Goal: Communication & Community: Ask a question

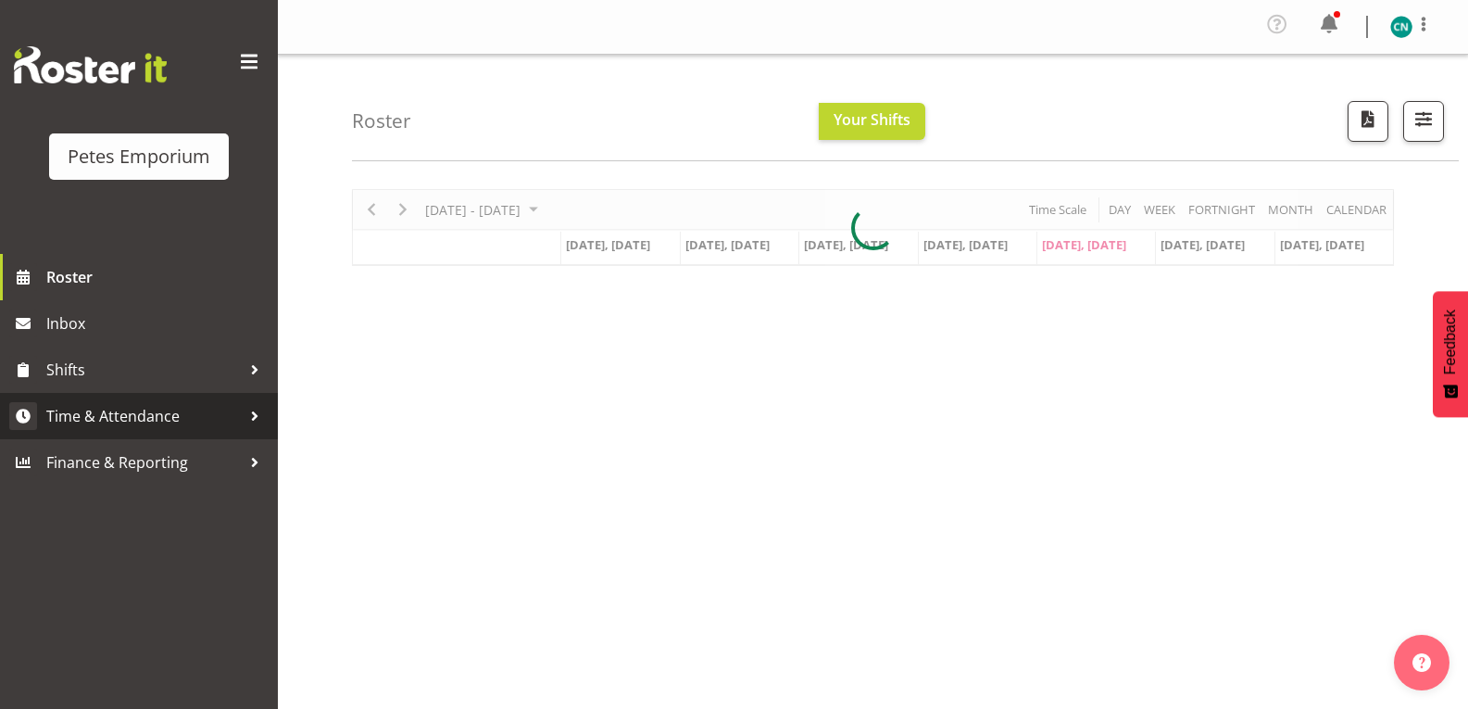
click at [97, 425] on span "Time & Attendance" at bounding box center [143, 416] width 195 height 28
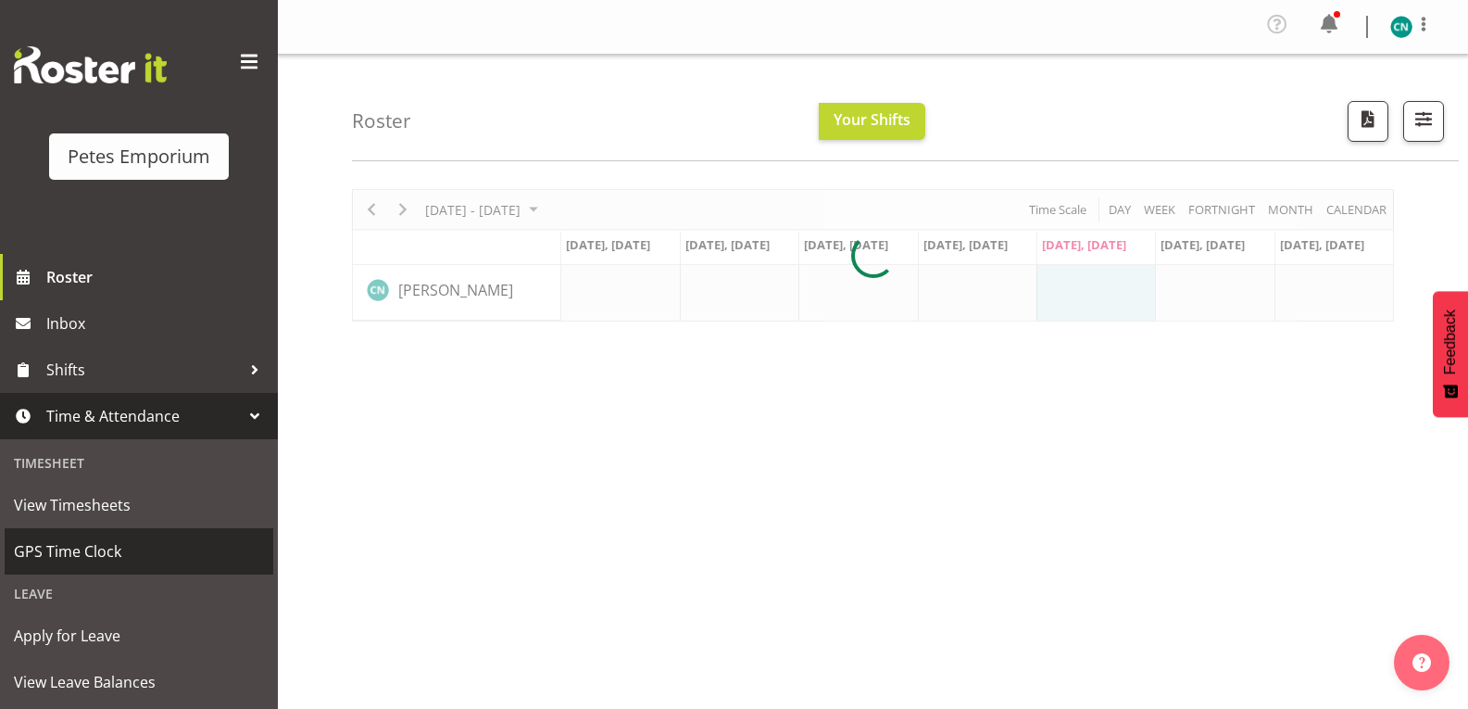
click at [63, 541] on span "GPS Time Clock" at bounding box center [139, 551] width 250 height 28
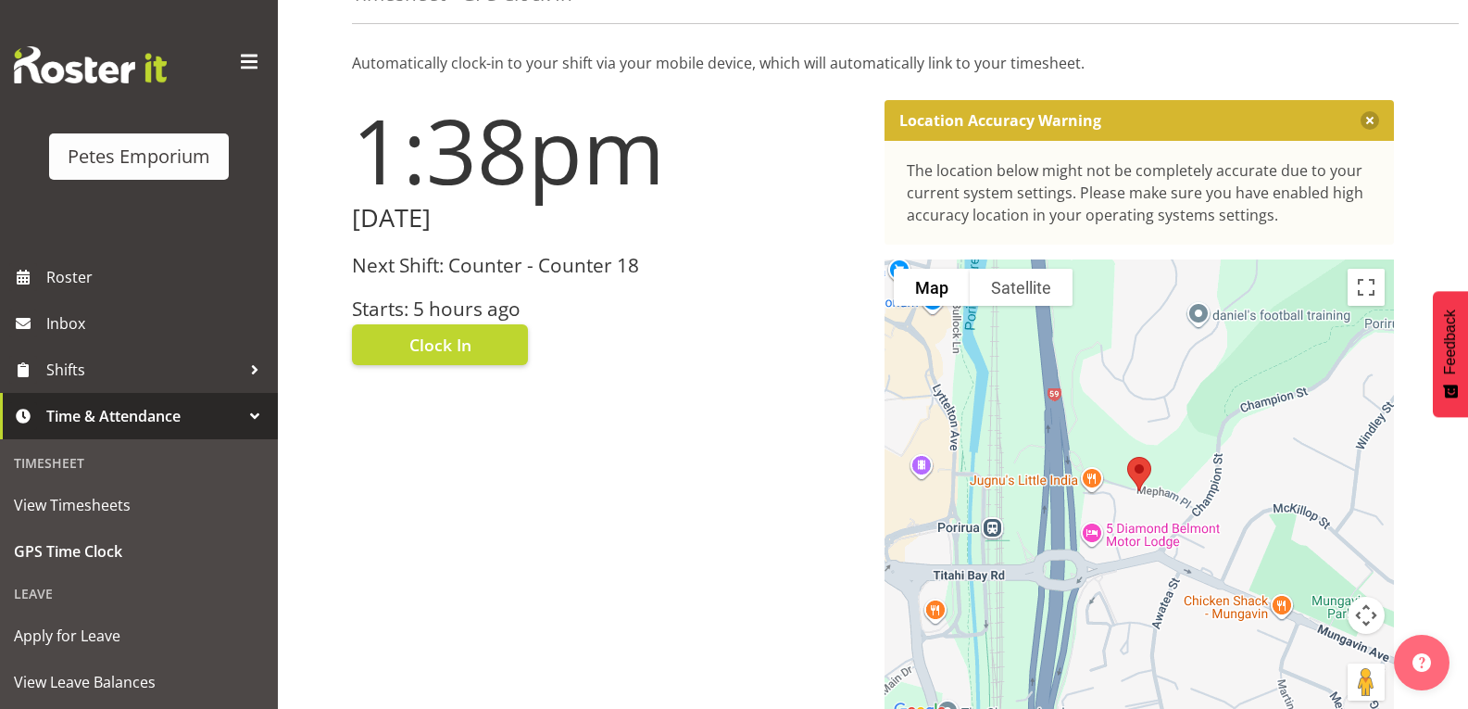
scroll to position [202, 0]
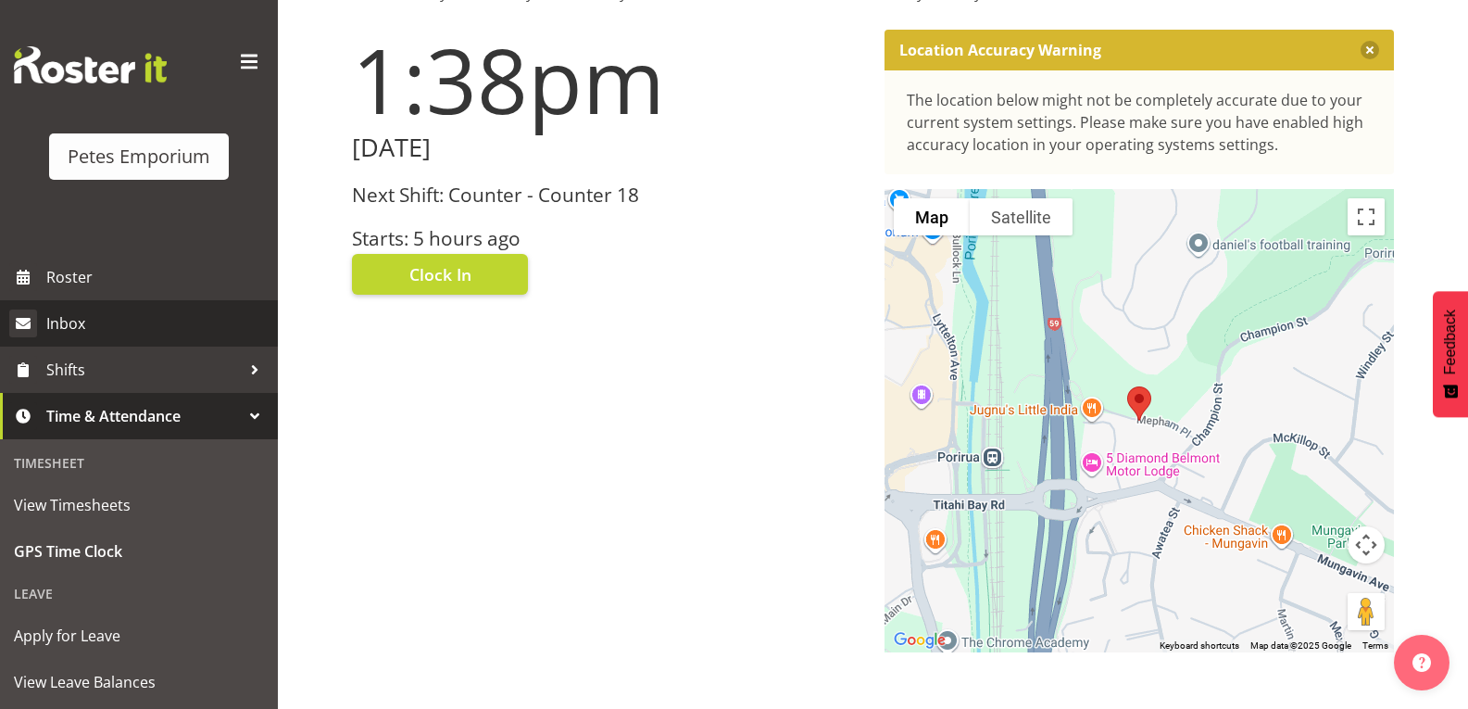
click at [66, 324] on span "Inbox" at bounding box center [157, 323] width 222 height 28
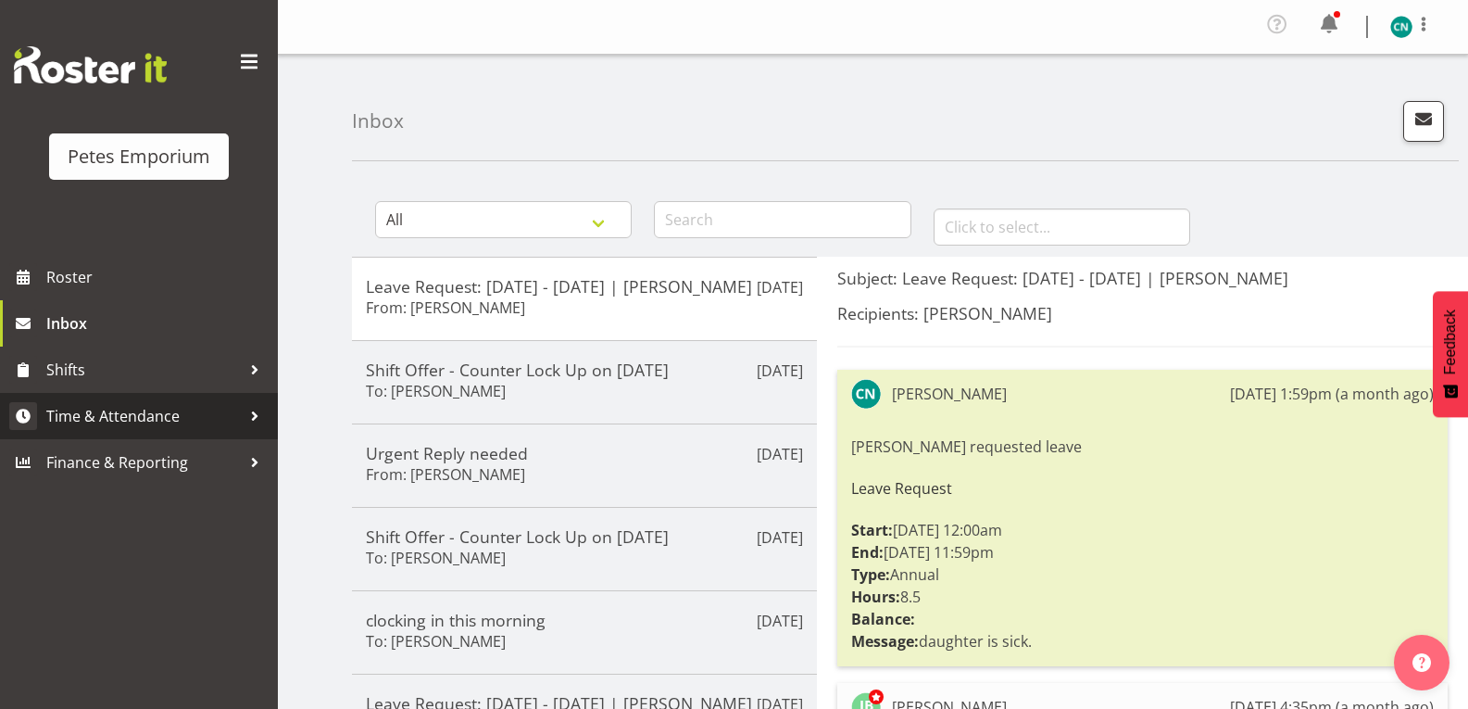
click at [79, 424] on span "Time & Attendance" at bounding box center [143, 416] width 195 height 28
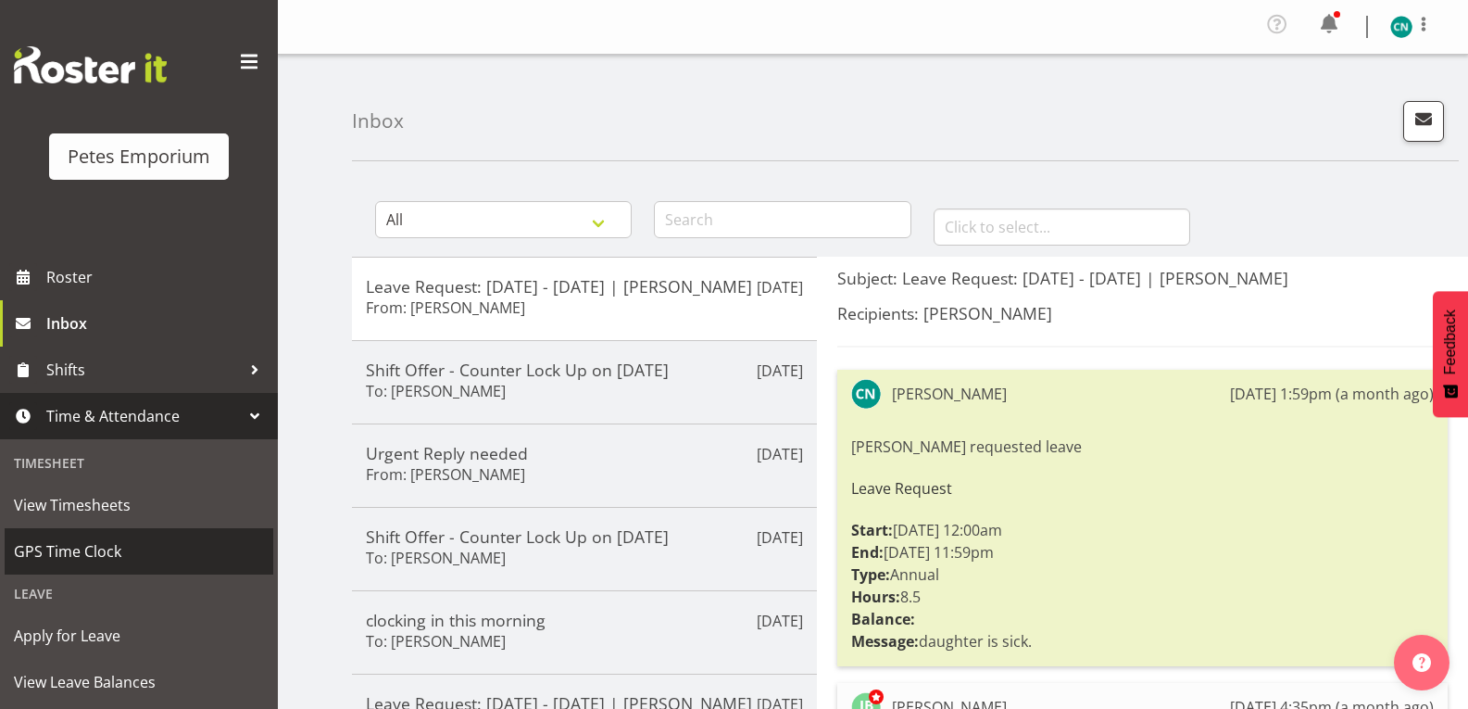
click at [52, 546] on span "GPS Time Clock" at bounding box center [139, 551] width 250 height 28
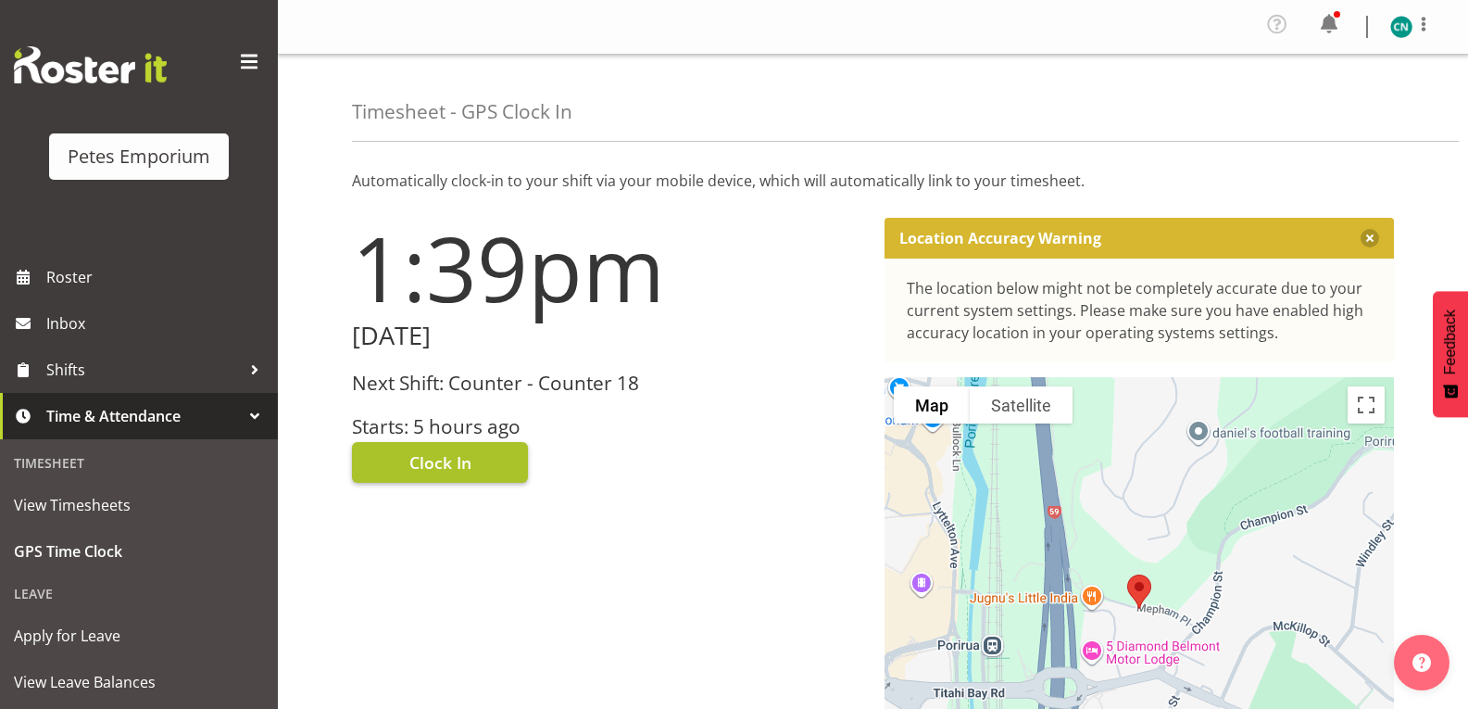
click at [450, 460] on span "Clock In" at bounding box center [440, 462] width 62 height 24
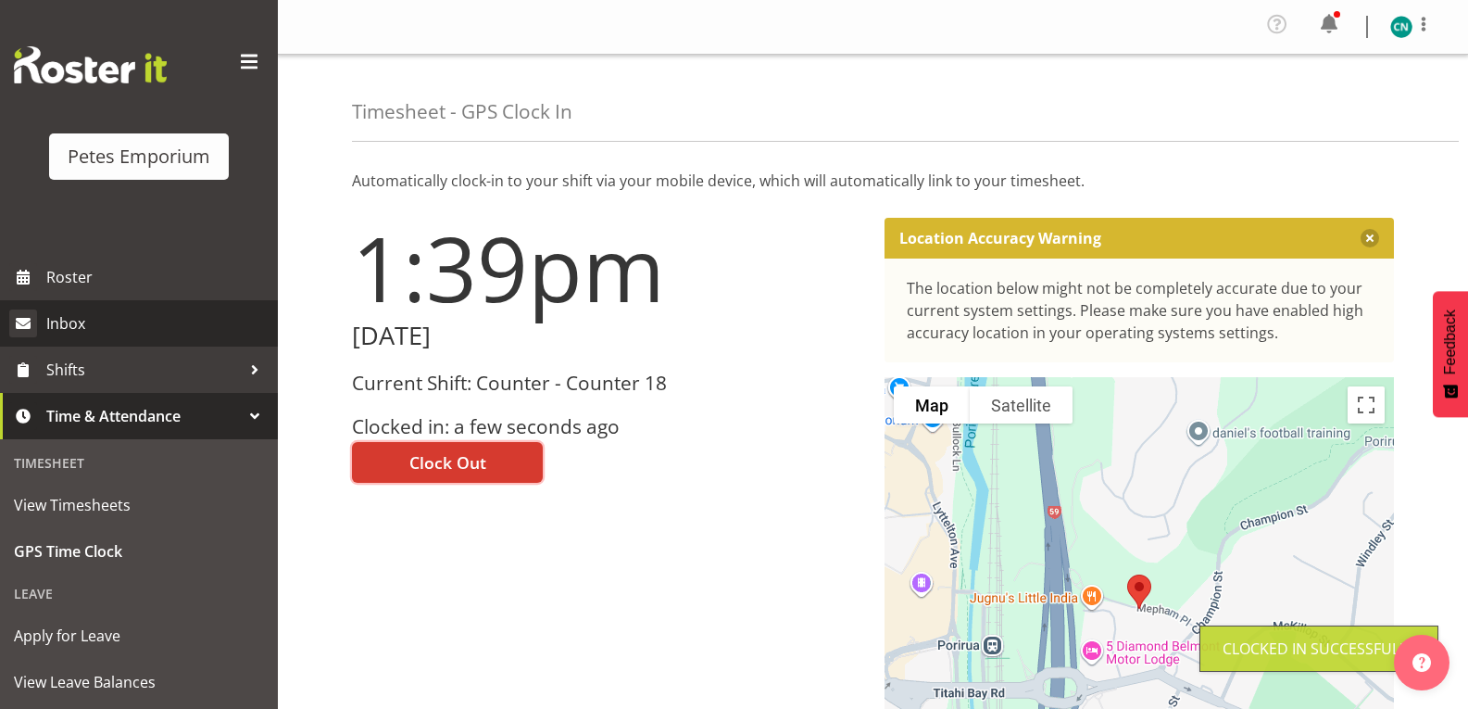
click at [69, 329] on span "Inbox" at bounding box center [157, 323] width 222 height 28
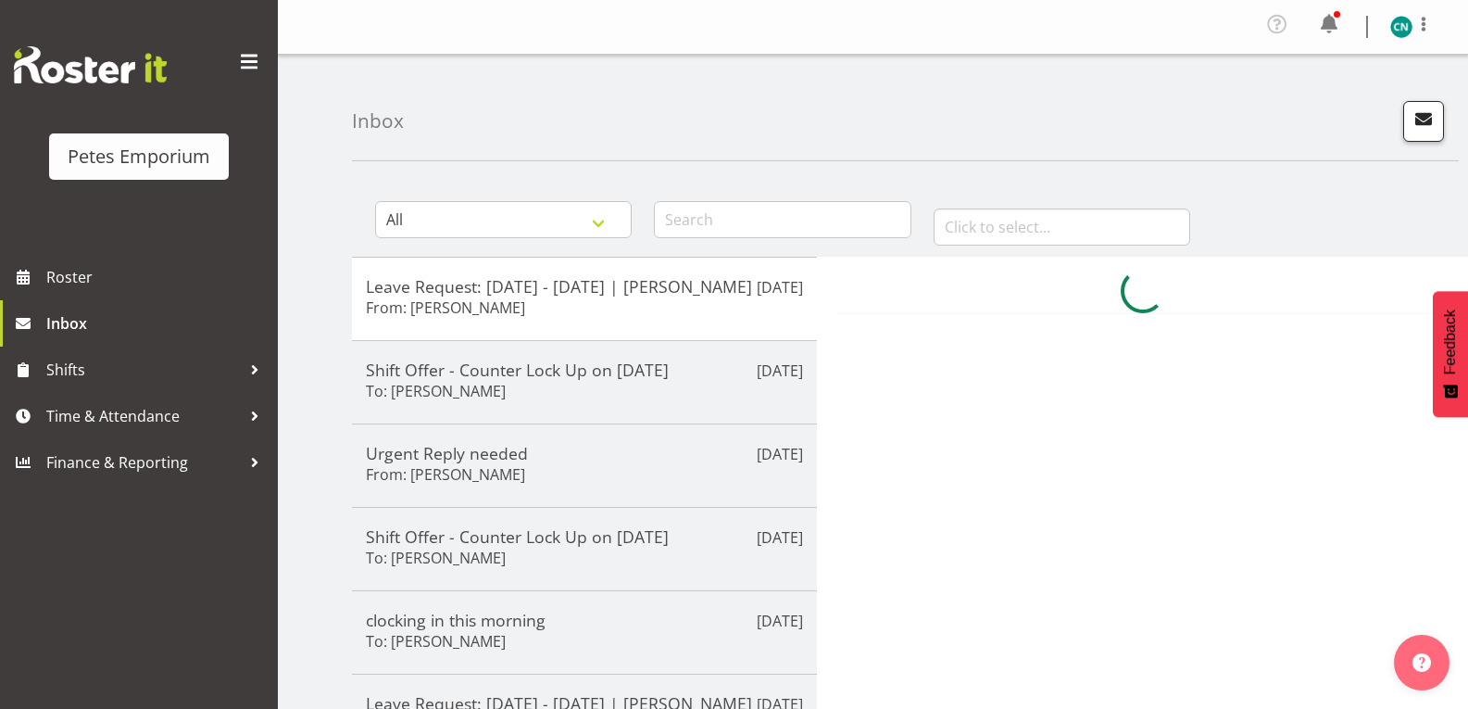
click at [1438, 125] on button "button" at bounding box center [1423, 121] width 41 height 41
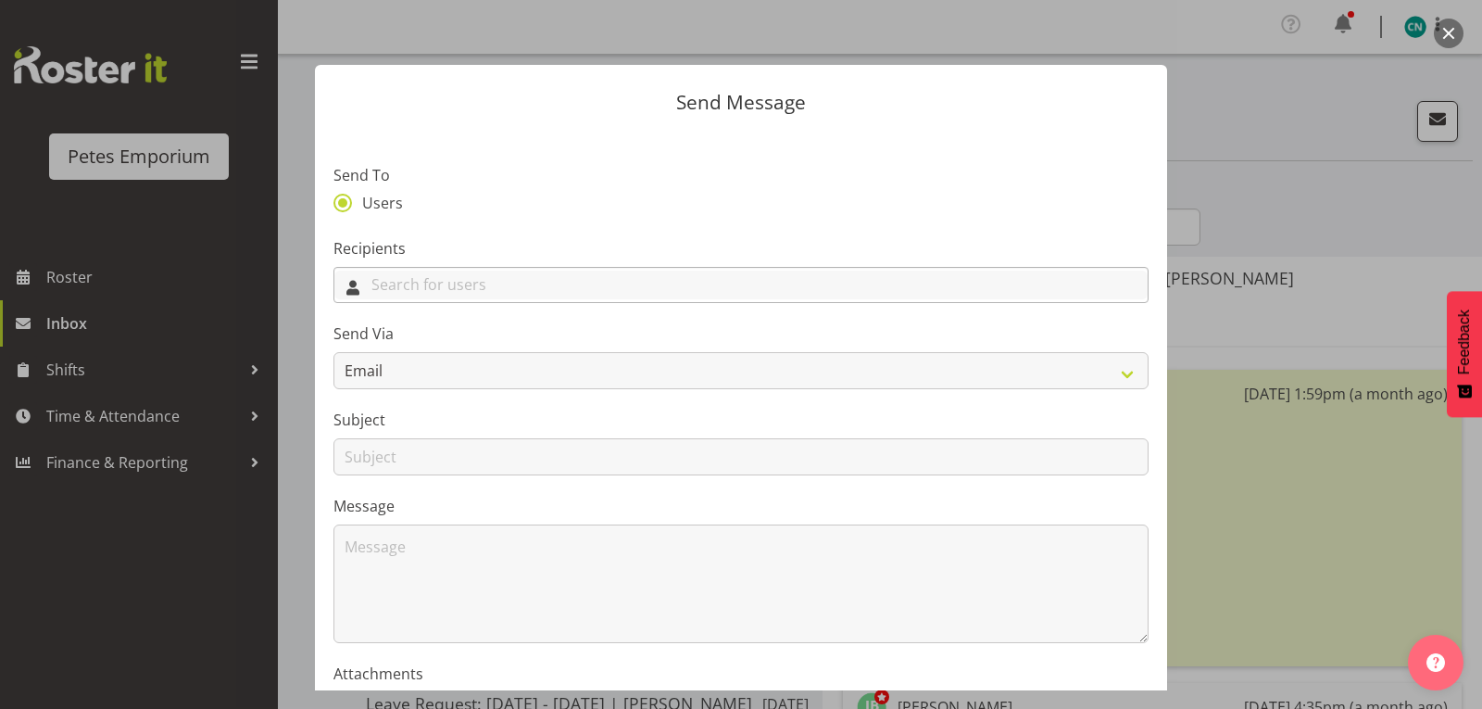
click at [472, 280] on input "text" at bounding box center [740, 284] width 813 height 29
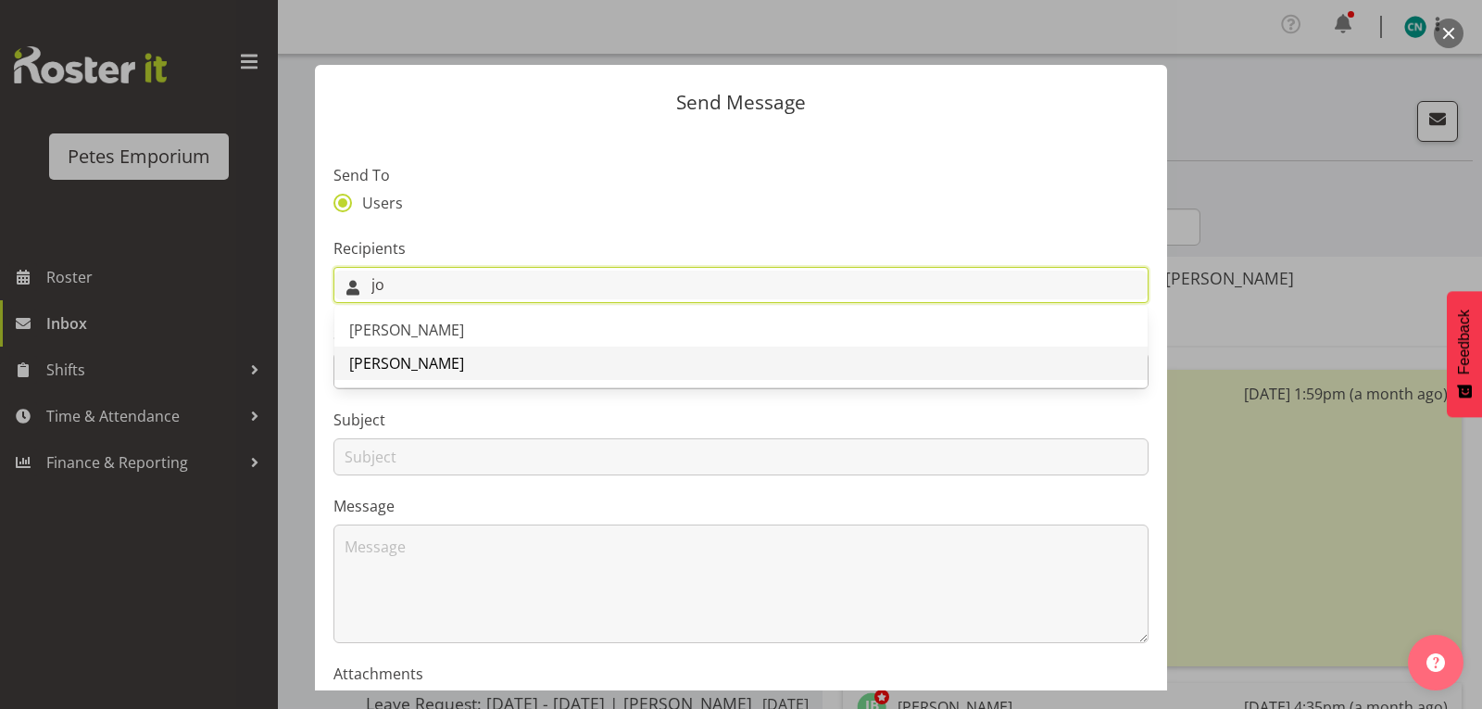
type input "jo"
click at [406, 367] on span "Jodine Bunn" at bounding box center [406, 363] width 115 height 20
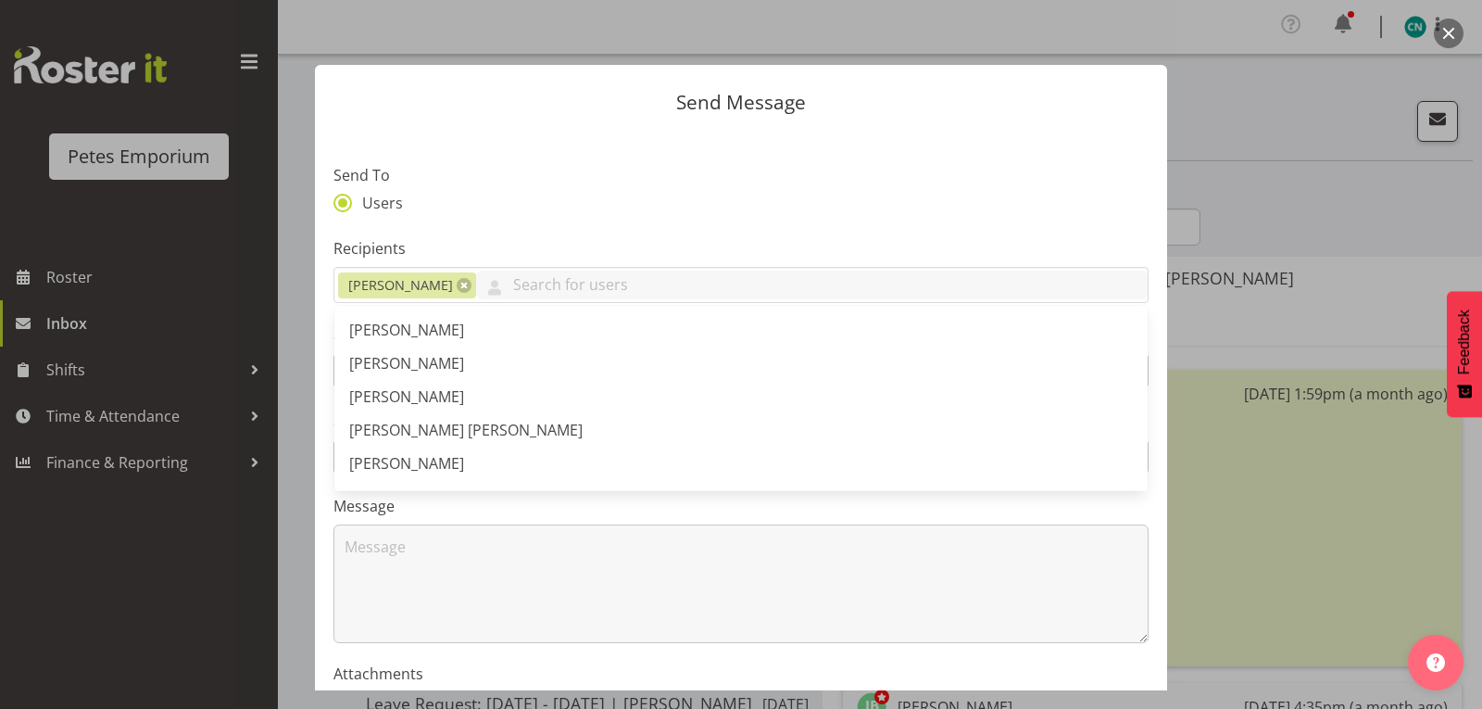
click at [627, 203] on div "Users" at bounding box center [740, 206] width 815 height 24
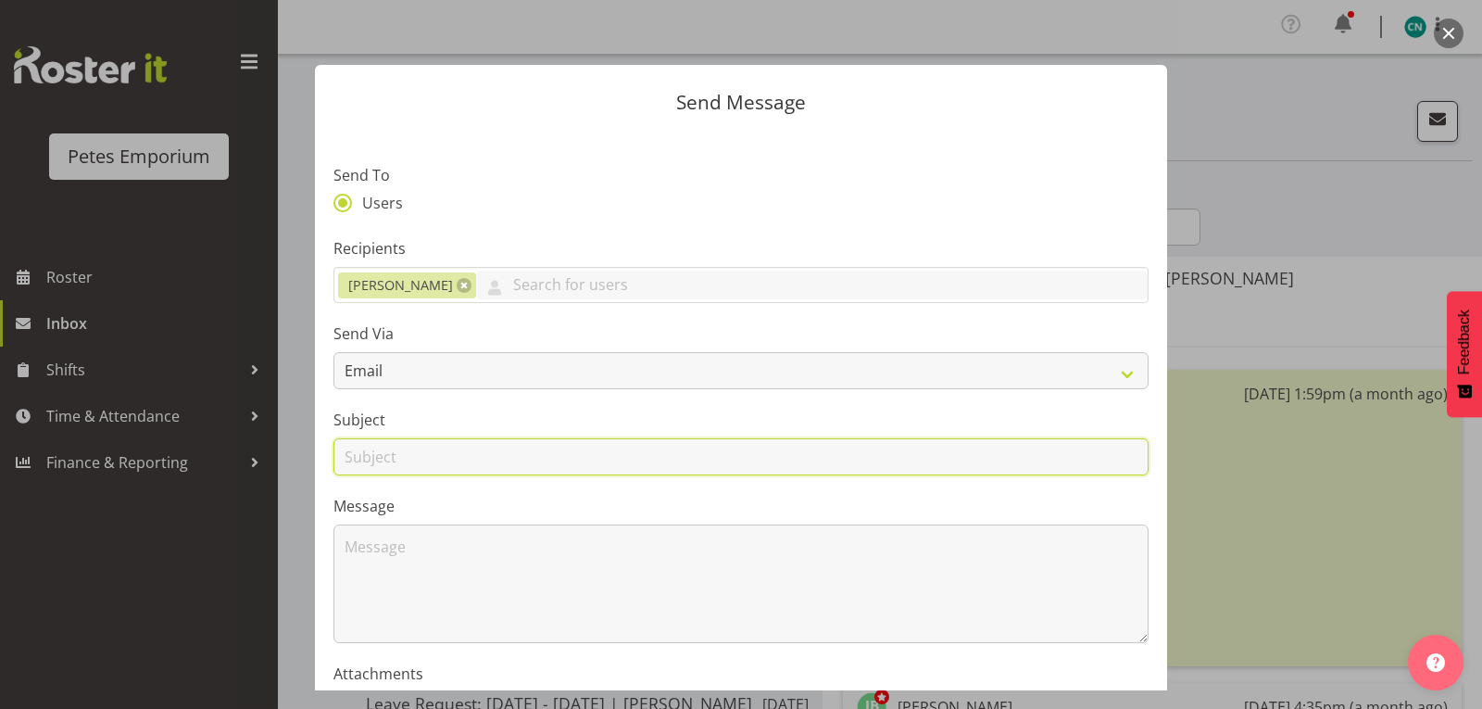
click at [436, 465] on input "text" at bounding box center [740, 456] width 815 height 37
type input "so sorry"
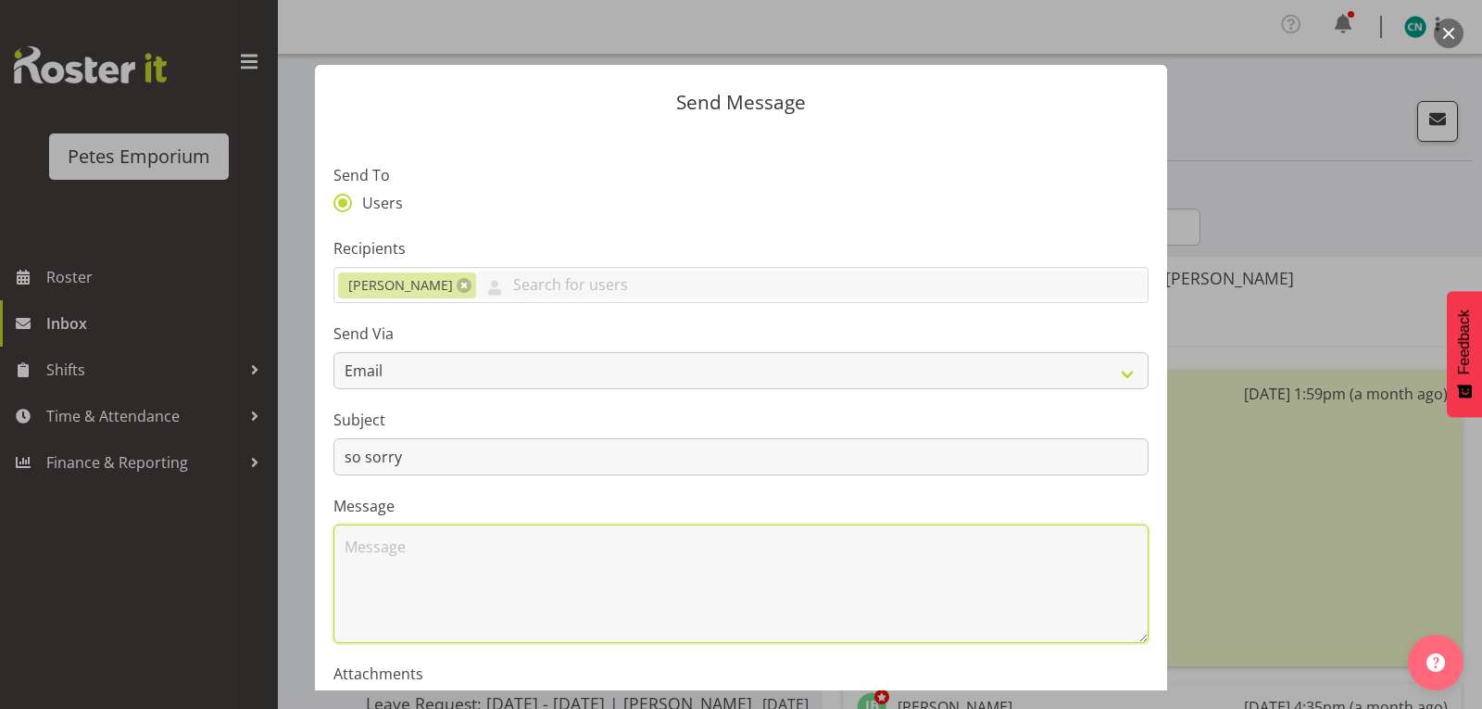
click at [363, 550] on textarea at bounding box center [740, 583] width 815 height 119
click at [419, 549] on textarea "unfortunataley" at bounding box center [740, 583] width 815 height 119
click at [375, 545] on textarea "unfortunataley" at bounding box center [740, 583] width 815 height 119
click at [383, 545] on textarea "unfortunataley" at bounding box center [740, 583] width 815 height 119
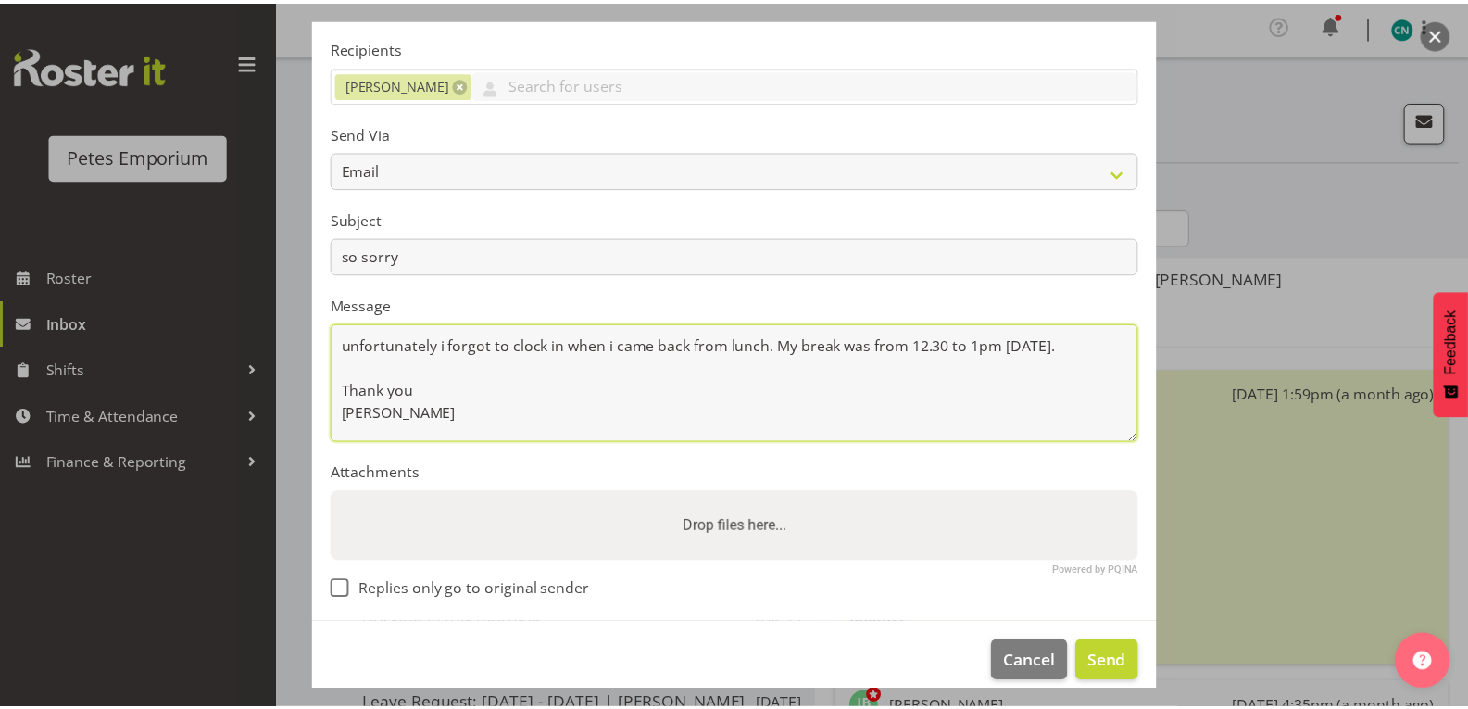
scroll to position [220, 0]
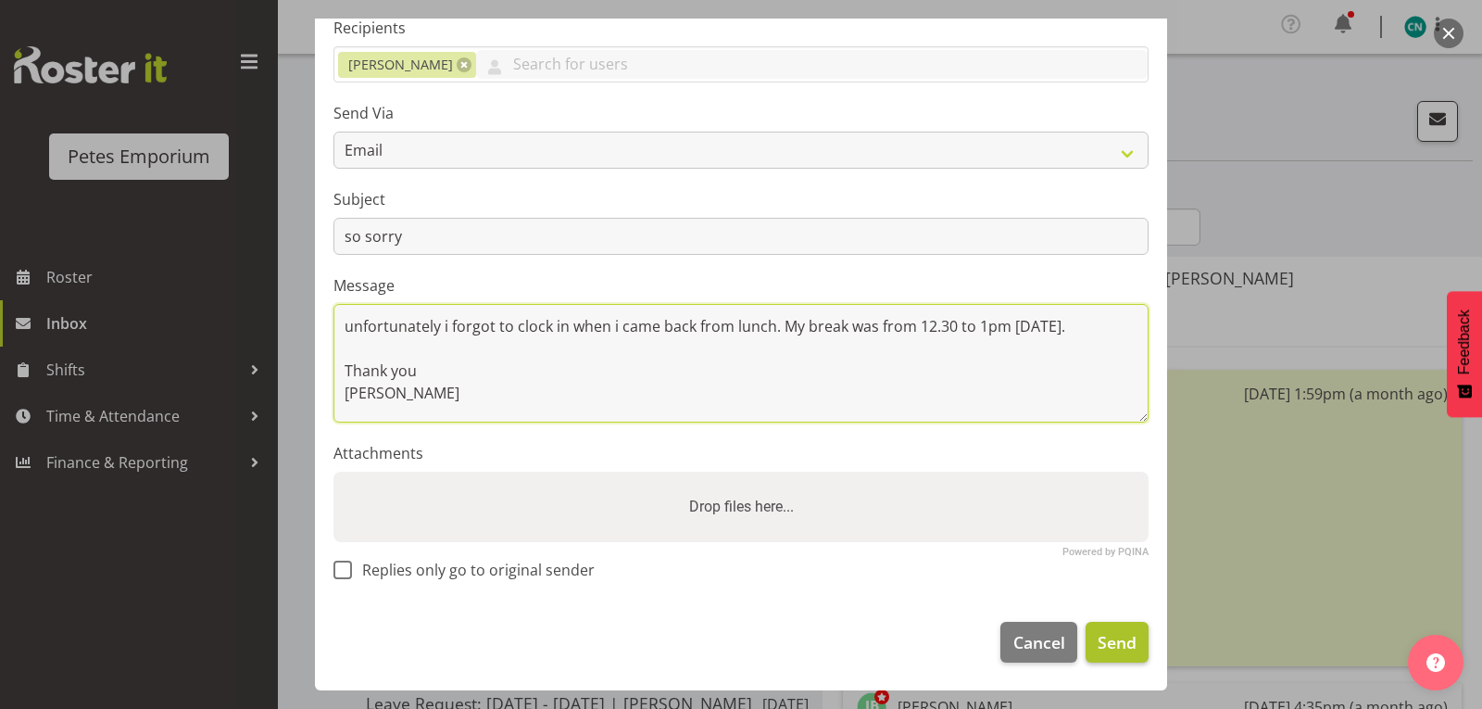
type textarea "unfortunately i forgot to clock in when i came back from lunch. My break was fr…"
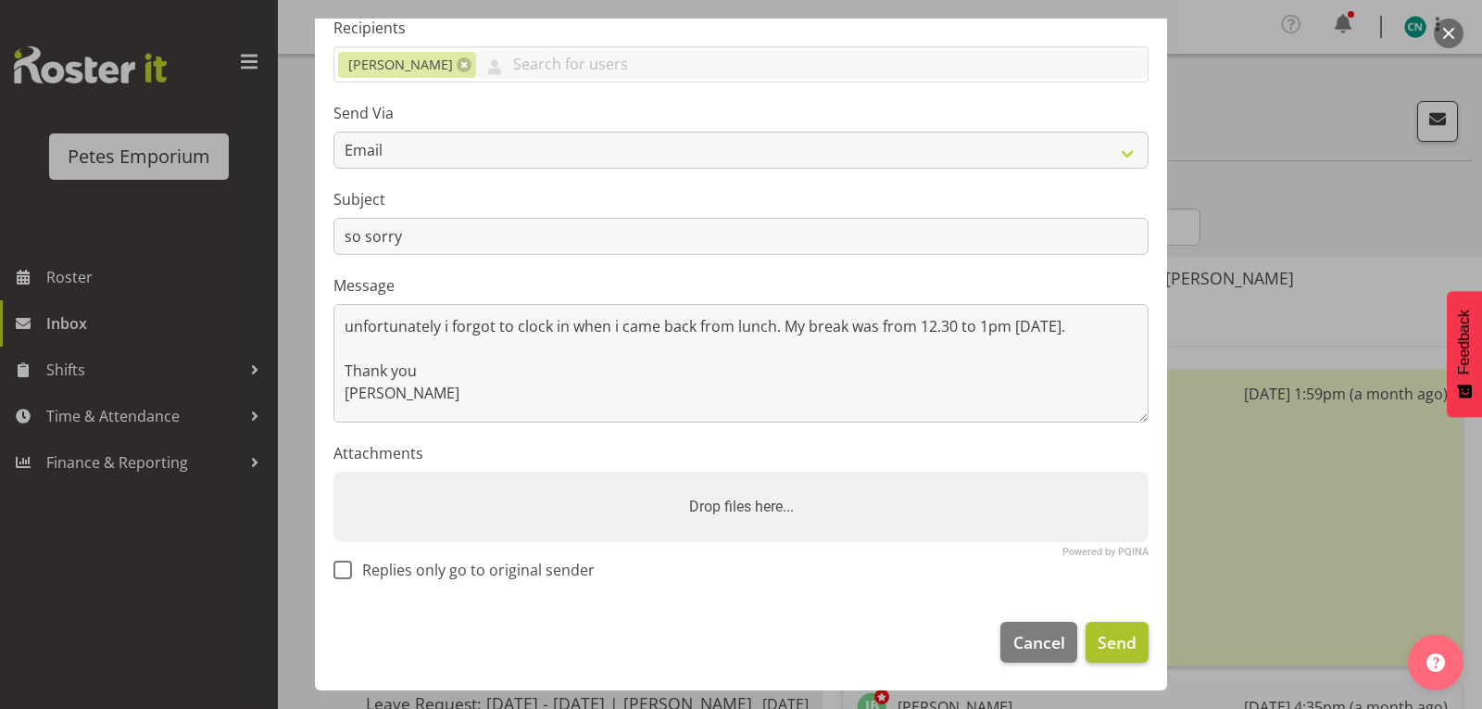
click at [1105, 629] on button "Send" at bounding box center [1117, 642] width 63 height 41
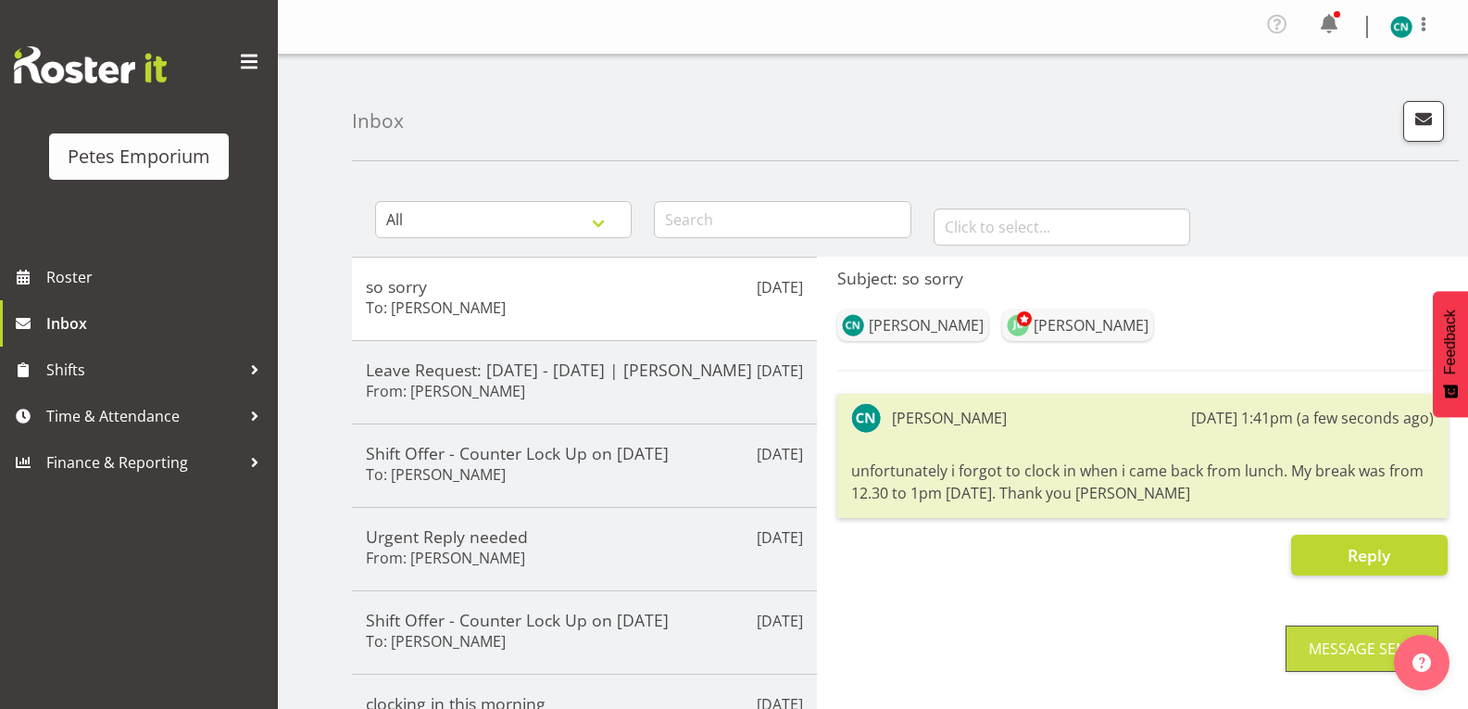
click at [1395, 30] on img at bounding box center [1401, 27] width 22 height 22
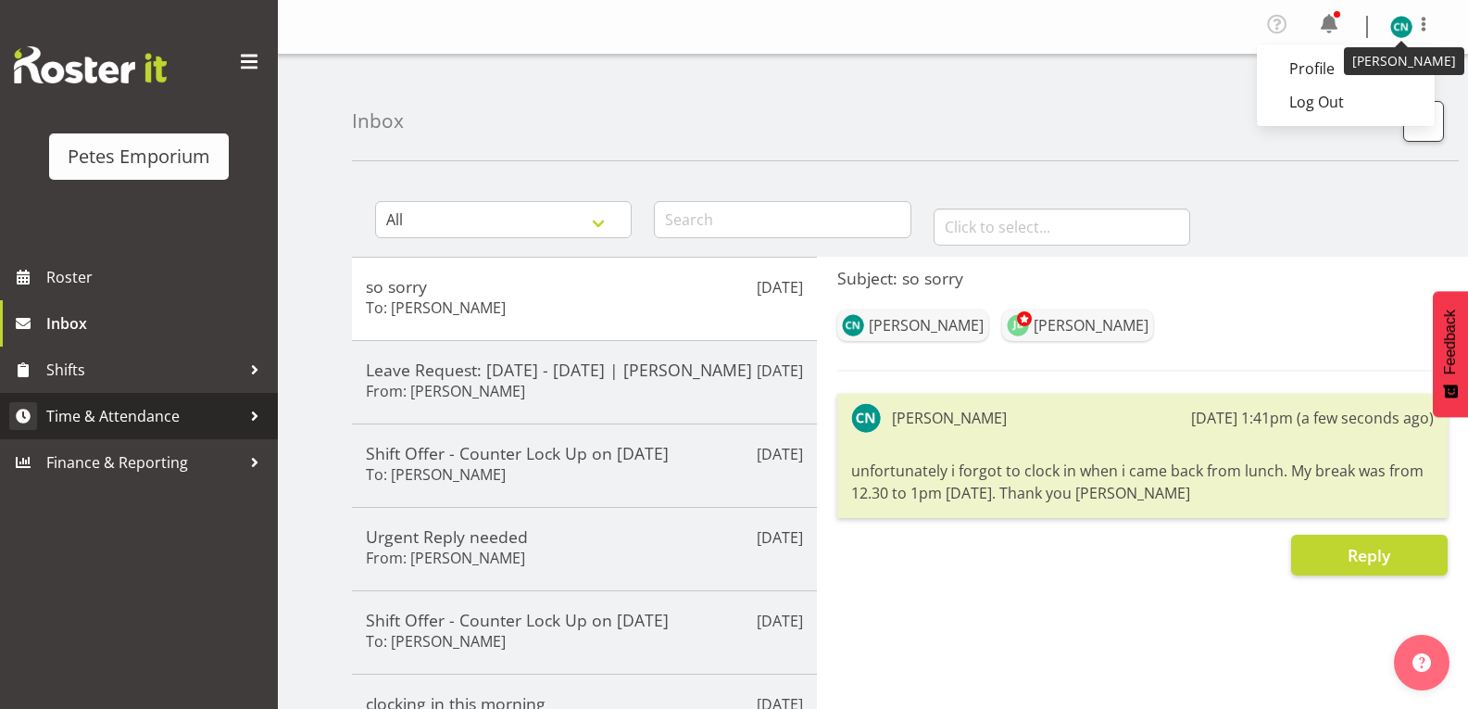
click at [95, 408] on span "Time & Attendance" at bounding box center [143, 416] width 195 height 28
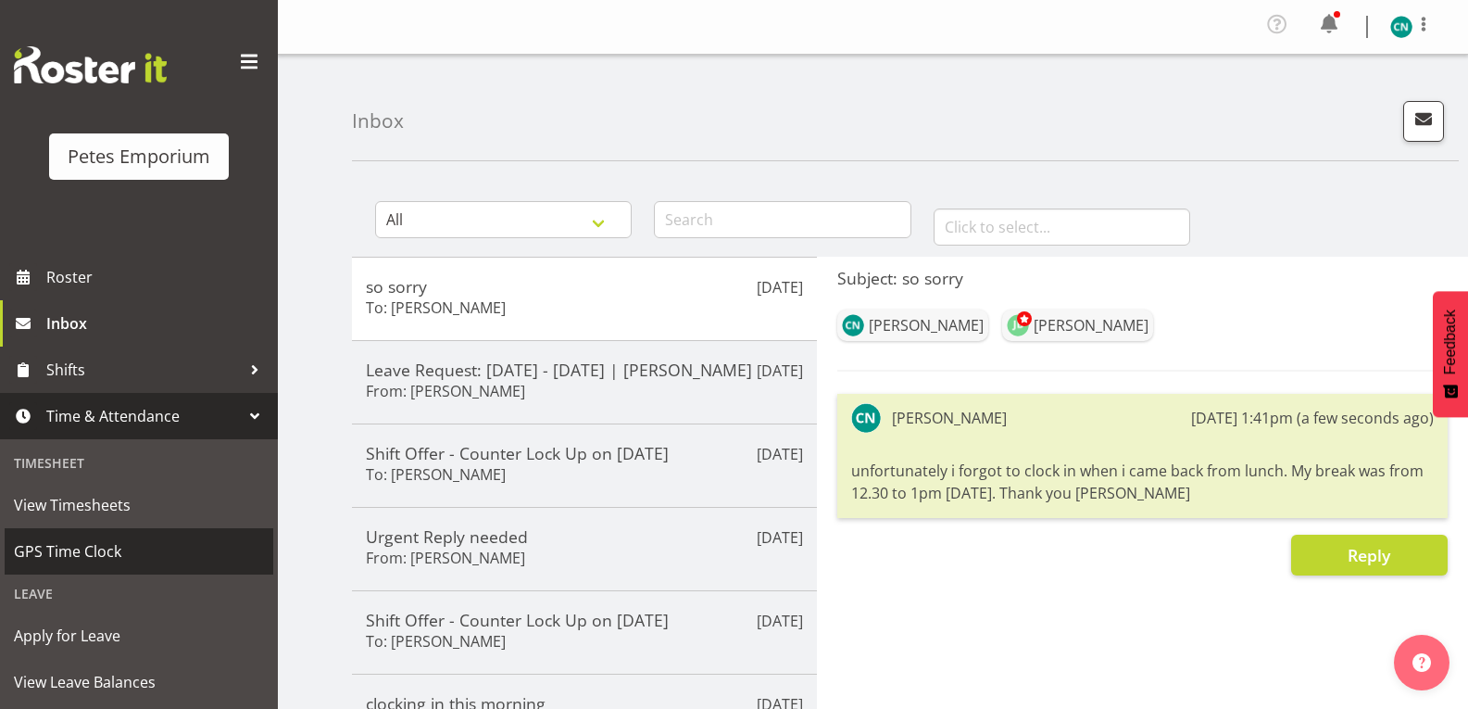
click at [87, 548] on span "GPS Time Clock" at bounding box center [139, 551] width 250 height 28
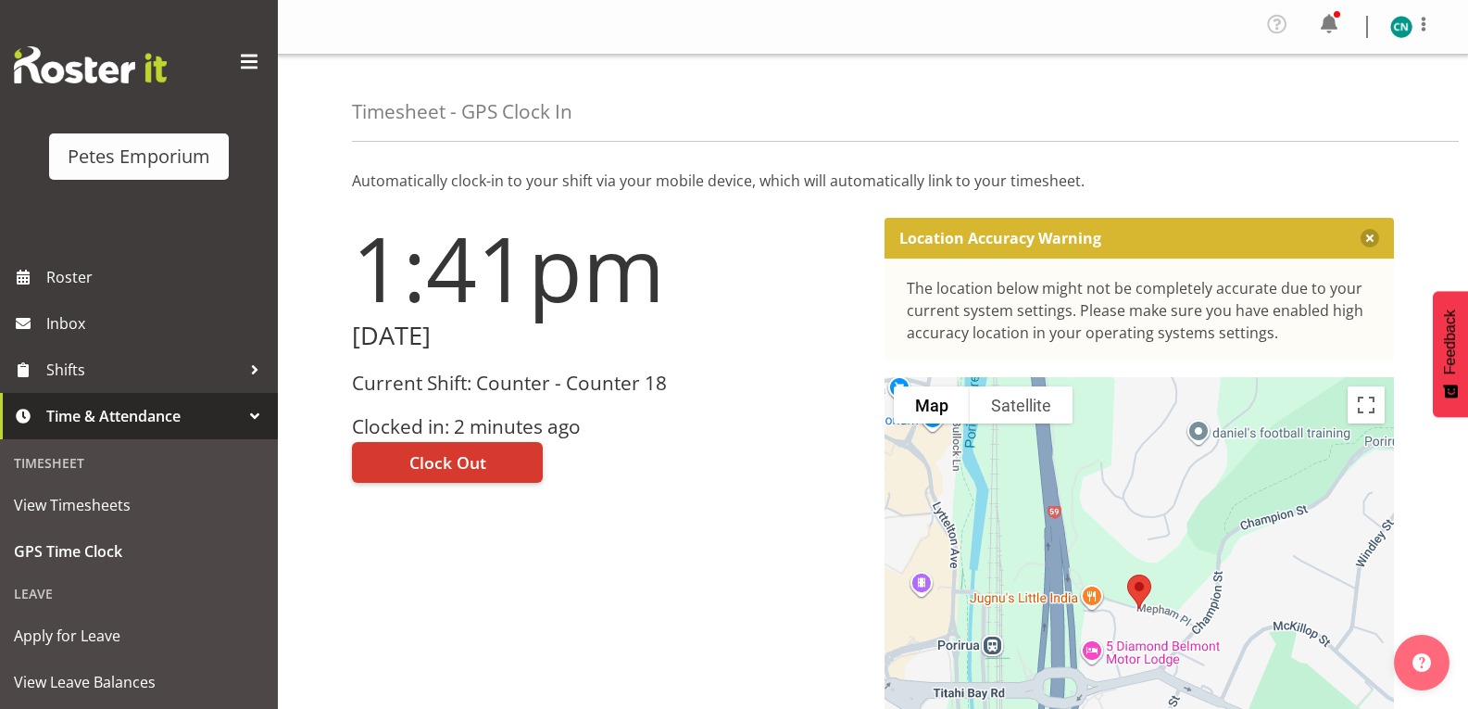
click at [1402, 26] on img at bounding box center [1401, 27] width 22 height 22
click at [1313, 114] on link "Log Out" at bounding box center [1346, 101] width 178 height 33
